Goal: Navigation & Orientation: Find specific page/section

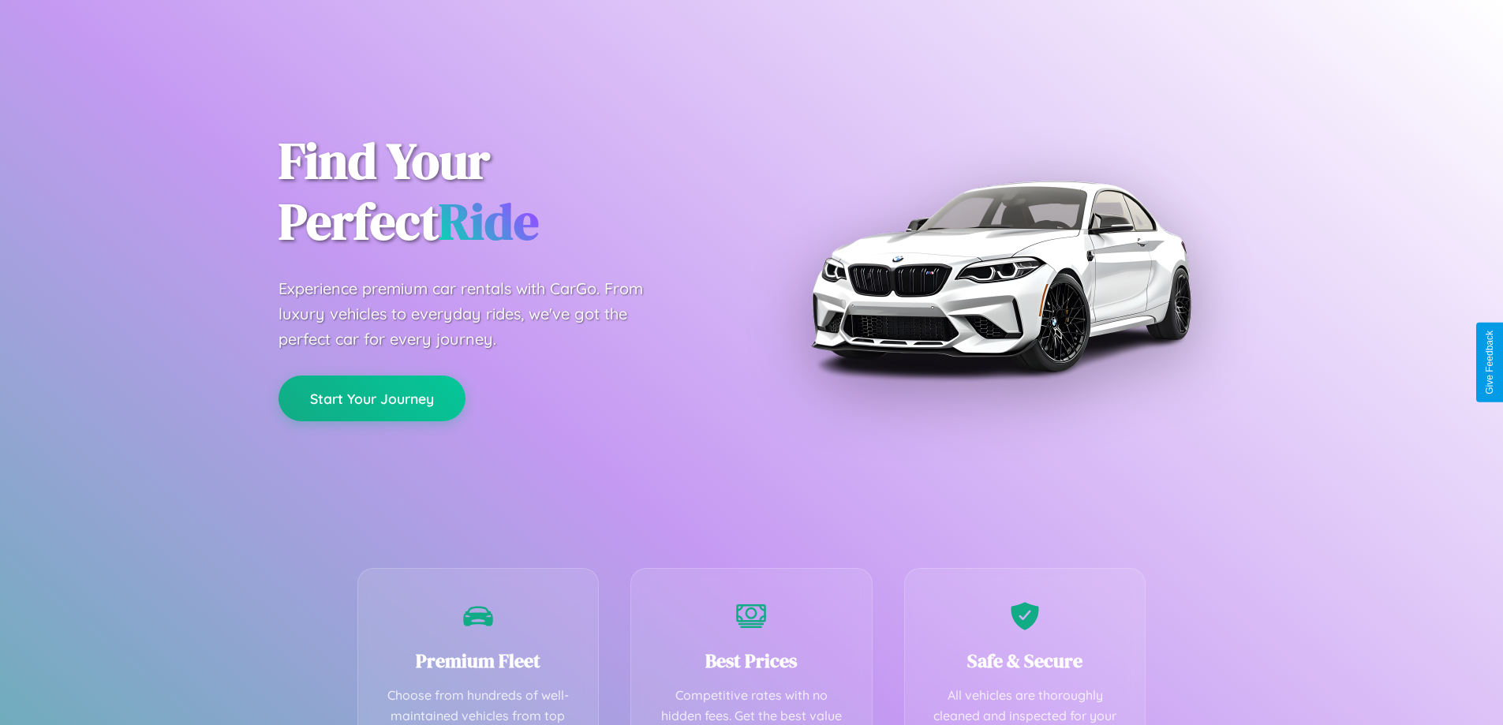
scroll to position [460, 0]
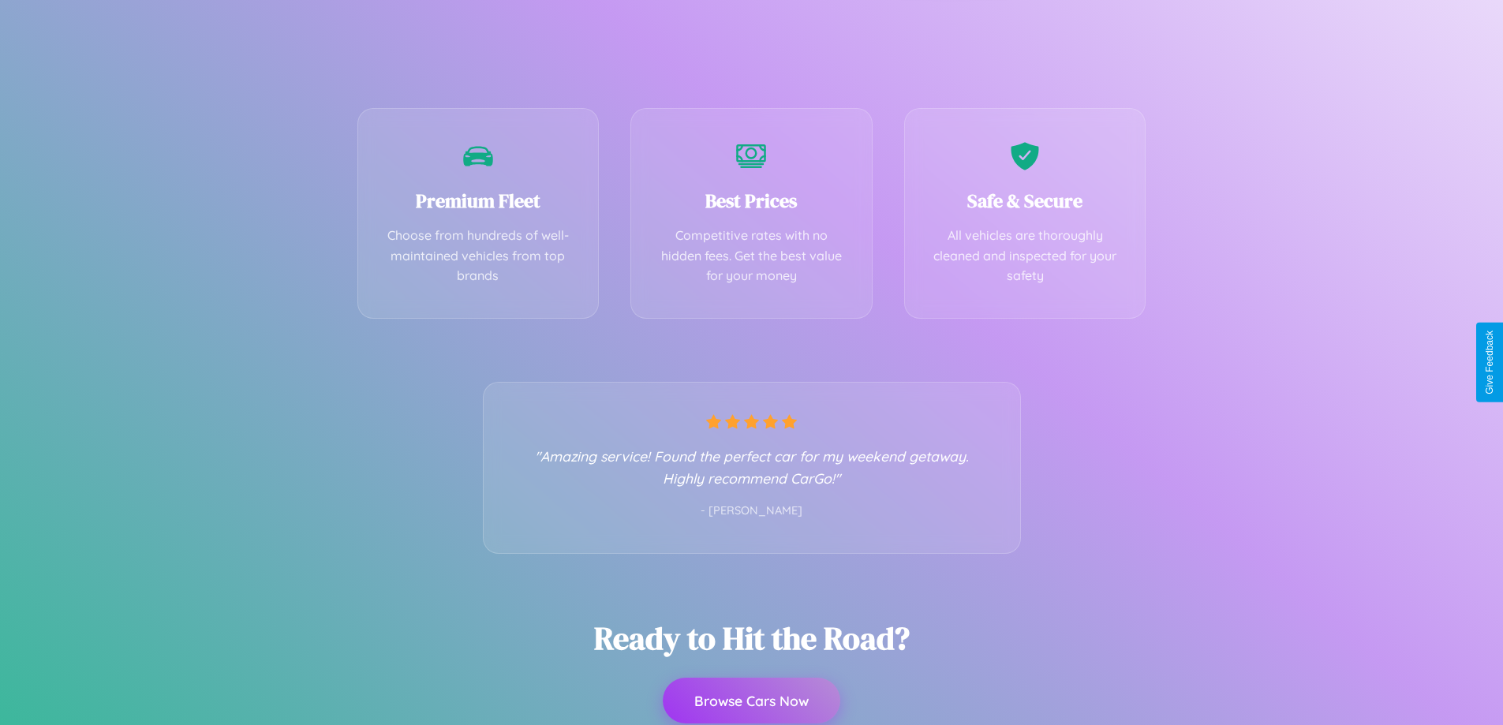
click at [751, 702] on button "Browse Cars Now" at bounding box center [752, 701] width 178 height 46
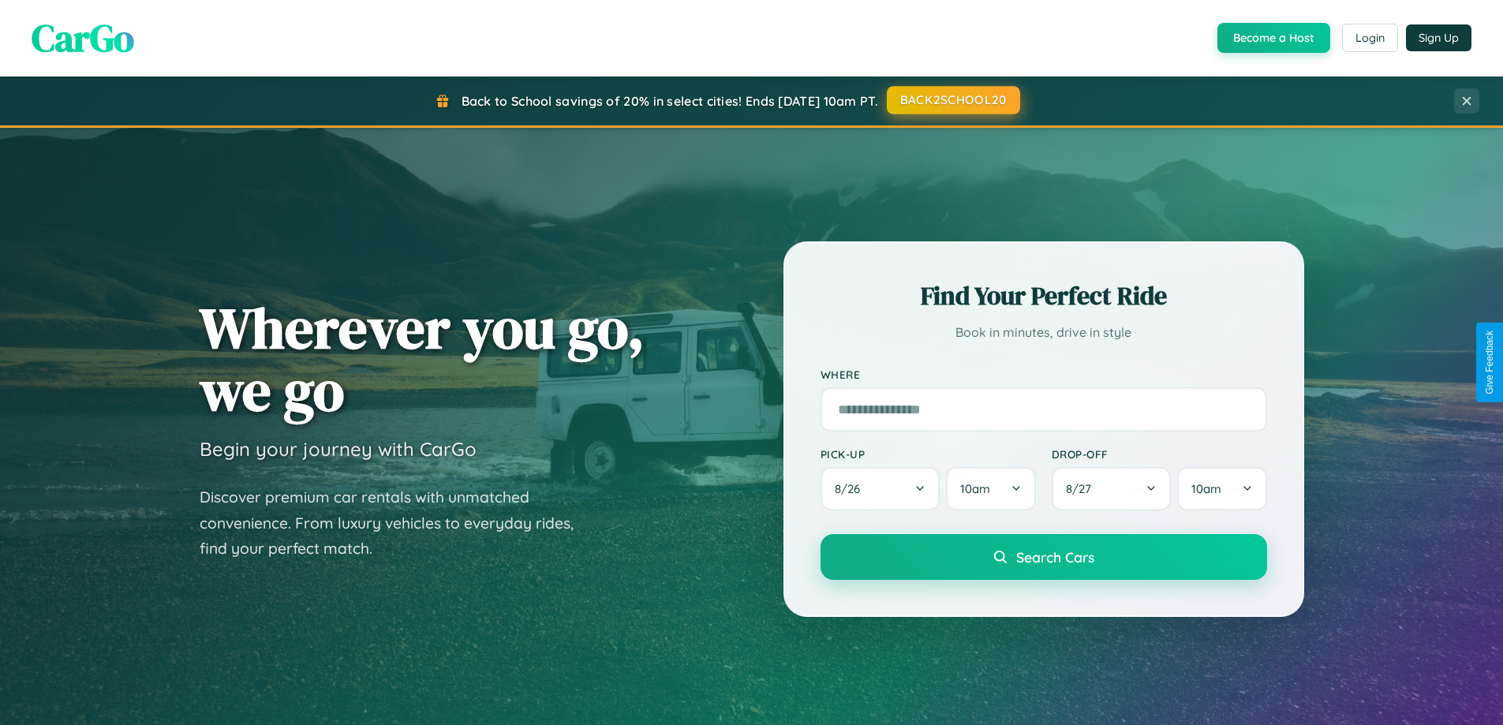
click at [952, 101] on button "BACK2SCHOOL20" at bounding box center [953, 100] width 133 height 28
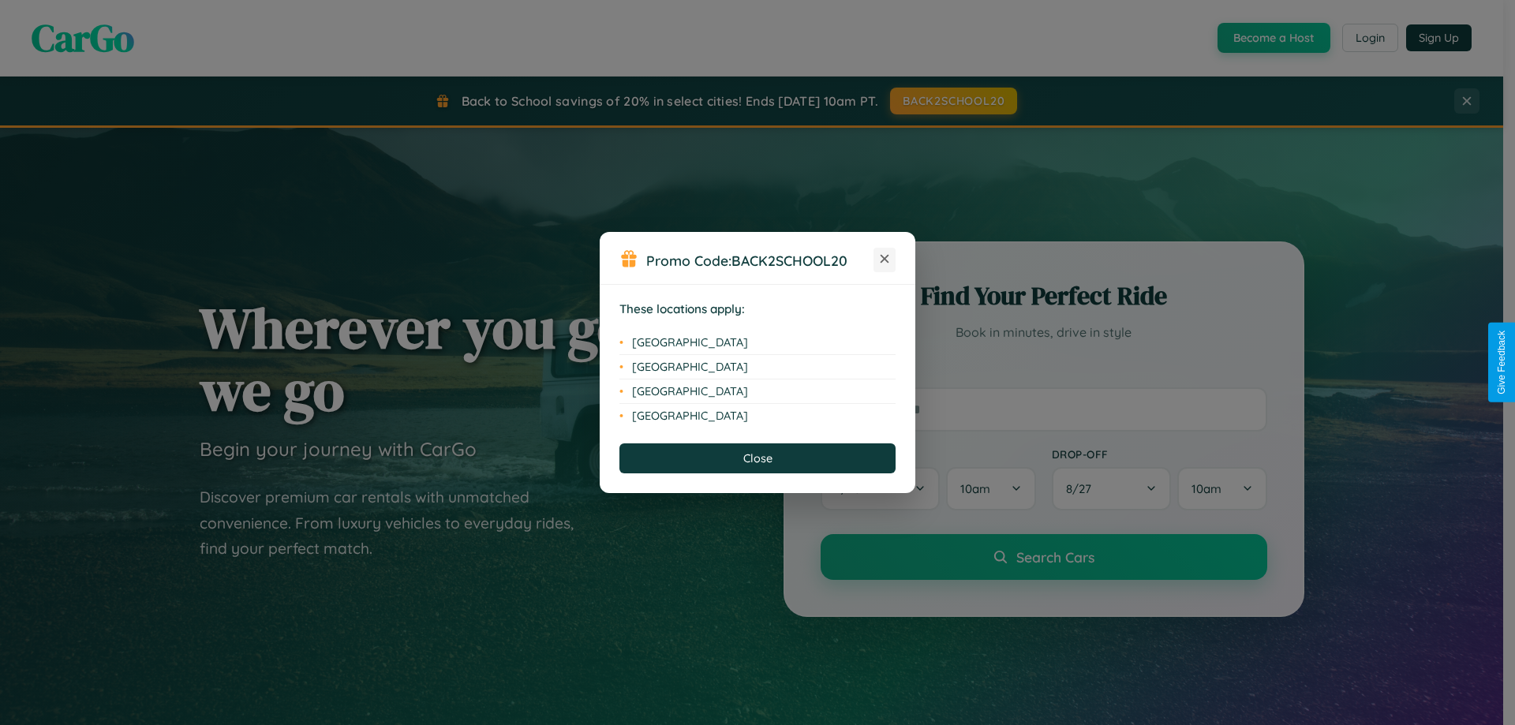
click at [884, 260] on icon at bounding box center [885, 259] width 9 height 9
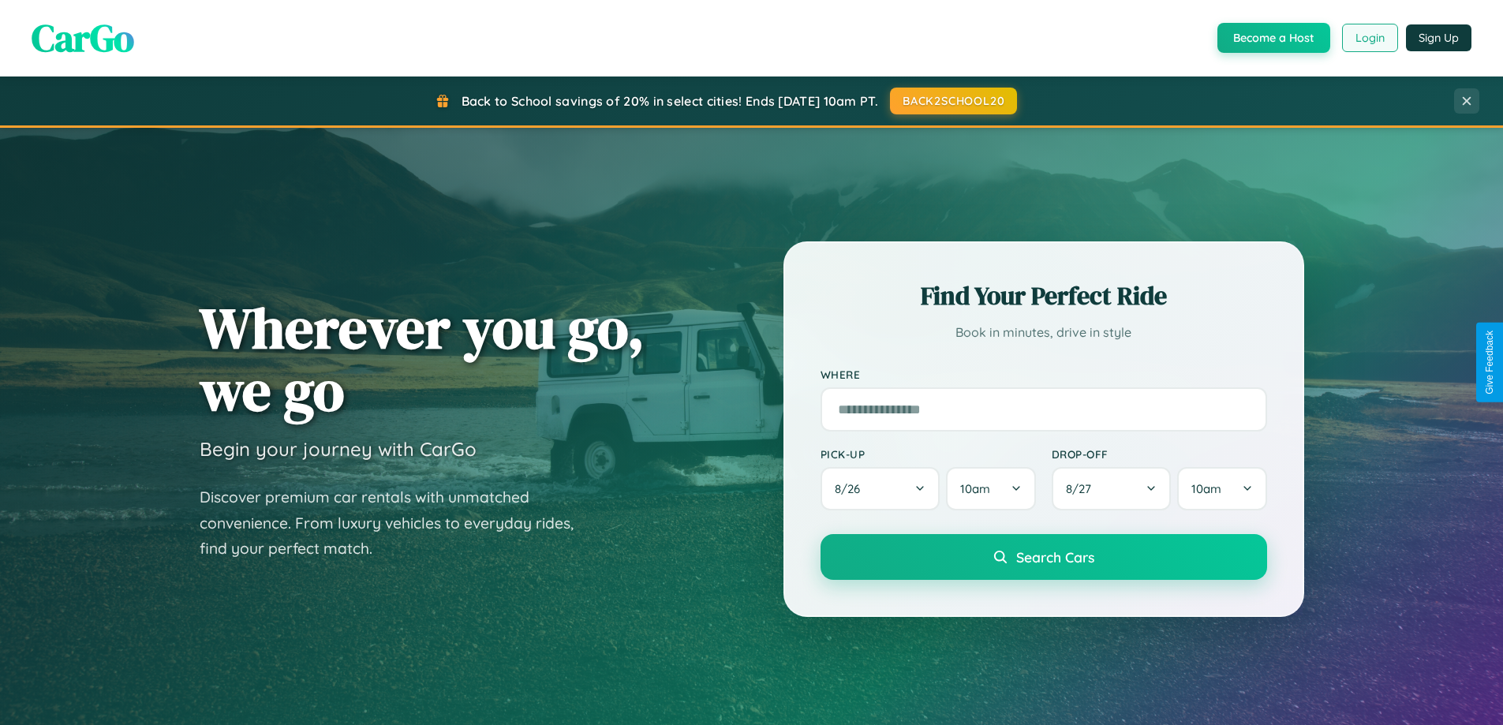
click at [1369, 38] on button "Login" at bounding box center [1370, 38] width 56 height 28
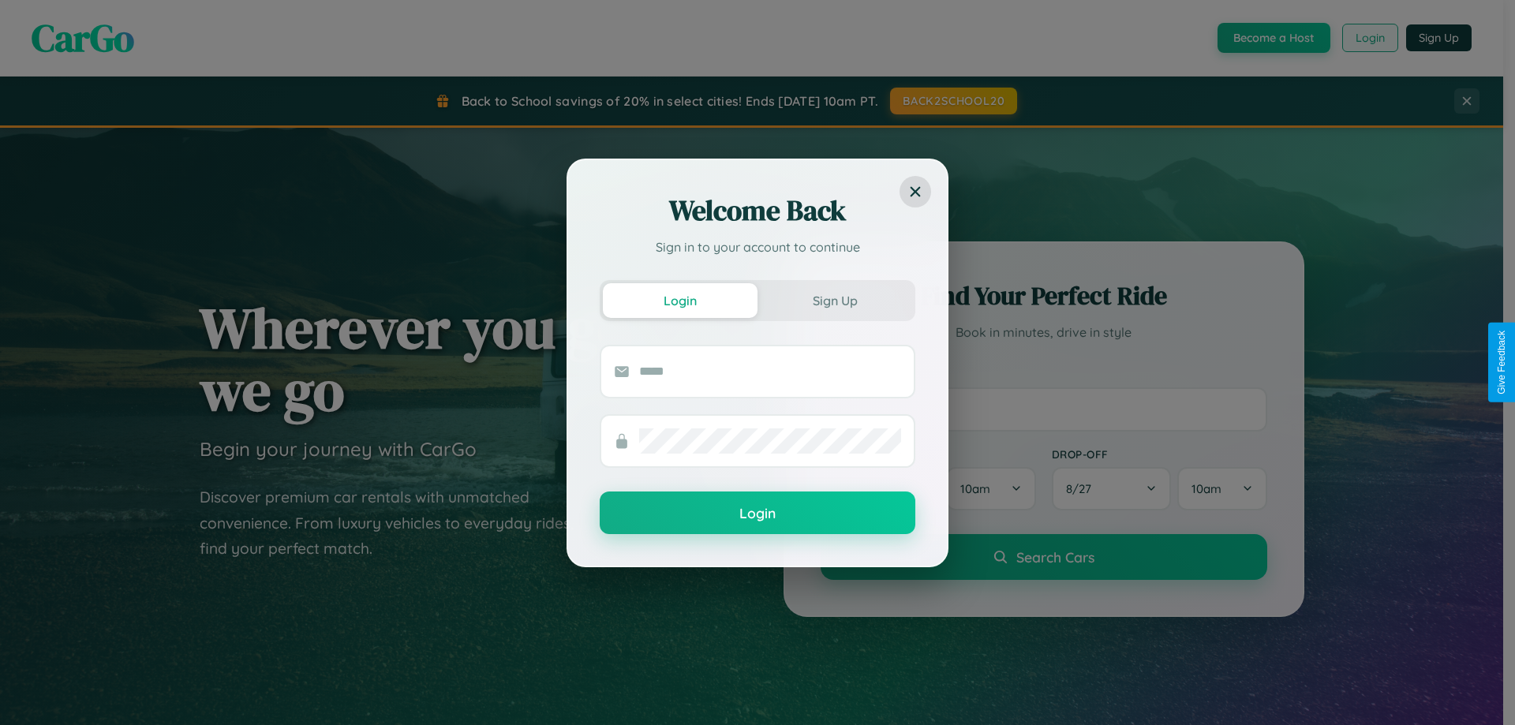
scroll to position [680, 0]
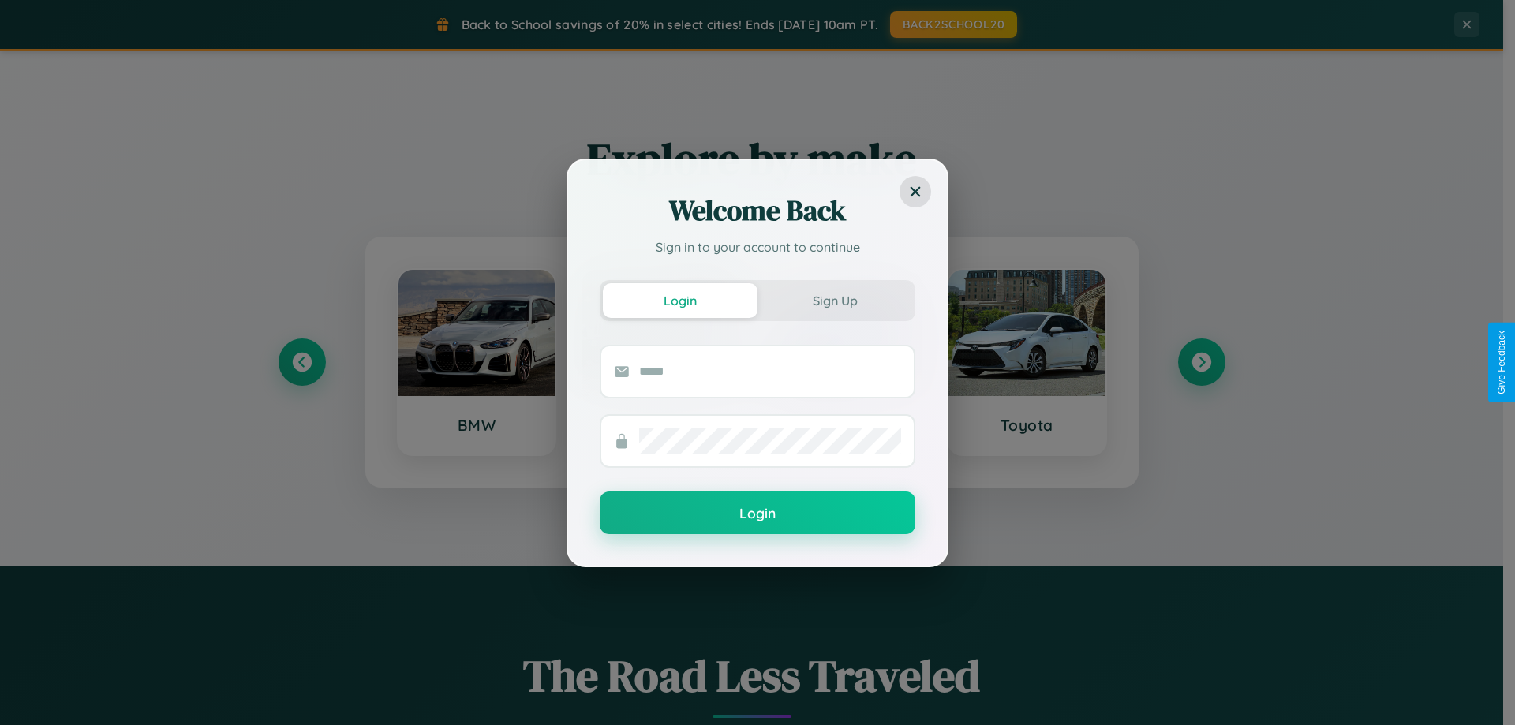
click at [1201, 362] on div "Welcome Back Sign in to your account to continue Login Sign Up Login" at bounding box center [757, 362] width 1515 height 725
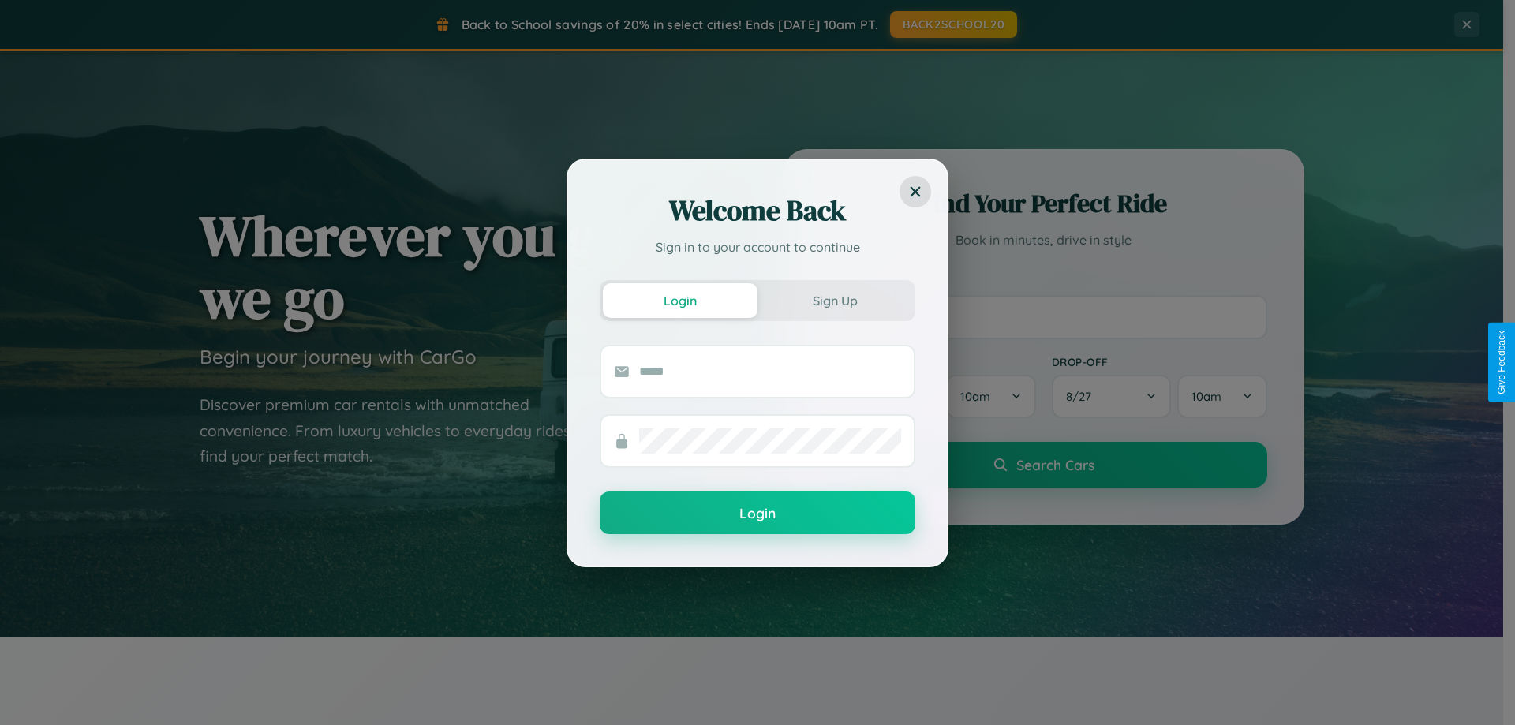
scroll to position [47, 0]
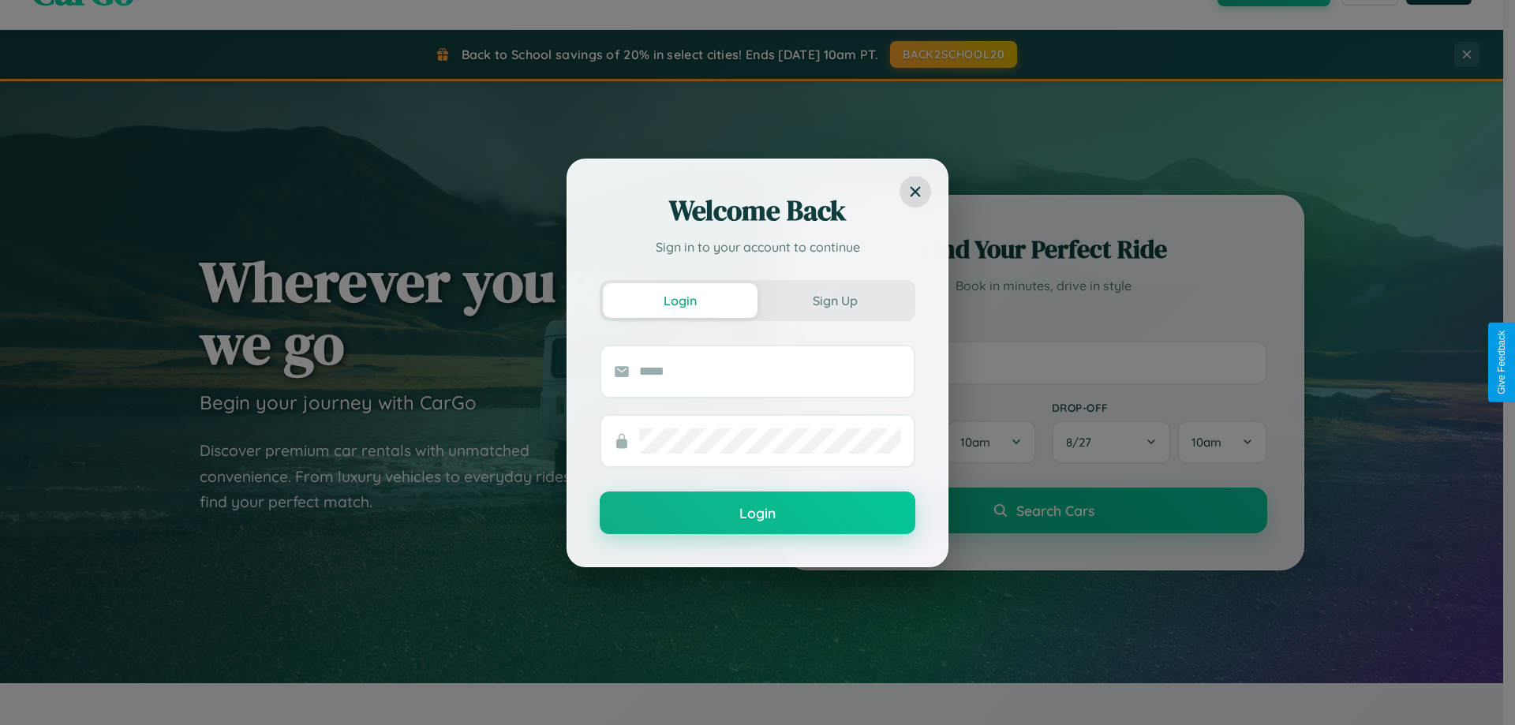
click at [1043, 362] on div "Welcome Back Sign in to your account to continue Login Sign Up Login" at bounding box center [757, 362] width 1515 height 725
